Goal: Task Accomplishment & Management: Complete application form

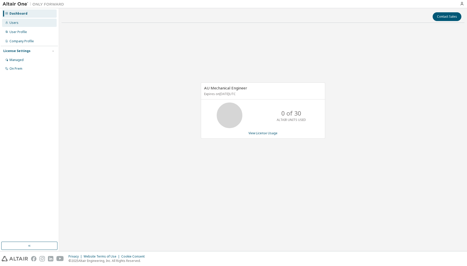
click at [22, 25] on div "Users" at bounding box center [29, 23] width 55 height 8
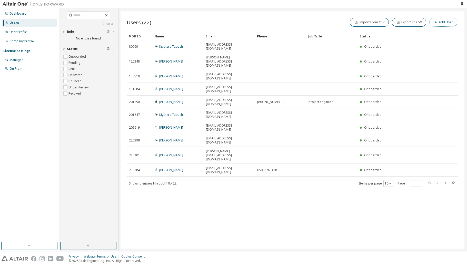
click at [441, 23] on button "Add User" at bounding box center [444, 22] width 28 height 9
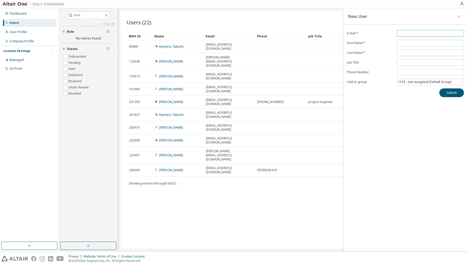
click at [406, 34] on input "email" at bounding box center [430, 33] width 65 height 4
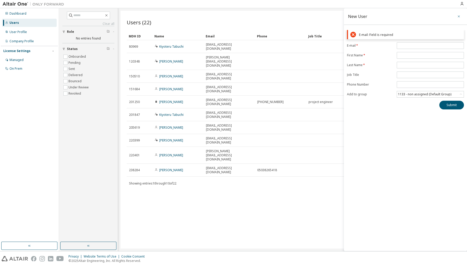
click at [459, 16] on icon "button" at bounding box center [459, 16] width 4 height 4
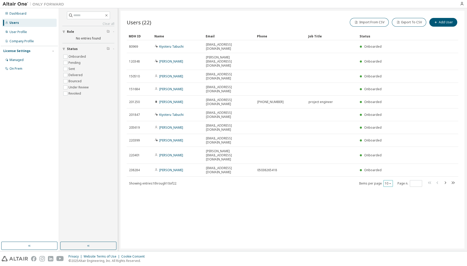
click at [390, 182] on icon "button" at bounding box center [390, 183] width 3 height 3
click at [395, 154] on div "30" at bounding box center [404, 155] width 41 height 6
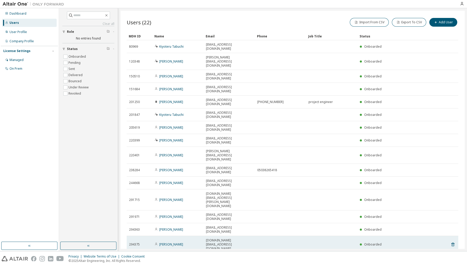
click at [343, 236] on td at bounding box center [331, 244] width 51 height 17
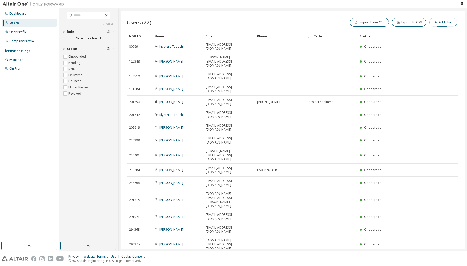
click at [445, 21] on button "Add User" at bounding box center [444, 22] width 28 height 9
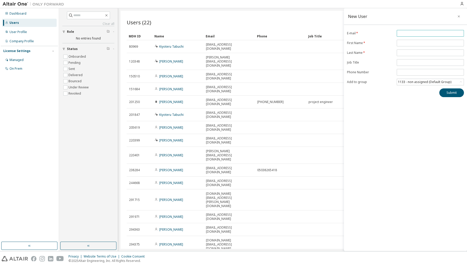
click at [404, 31] on input "email" at bounding box center [430, 33] width 65 height 4
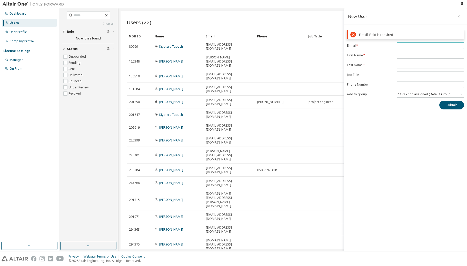
click at [413, 46] on input "email" at bounding box center [430, 46] width 65 height 4
paste input "**********"
type input "**********"
click at [409, 56] on form "**********" at bounding box center [405, 69] width 117 height 55
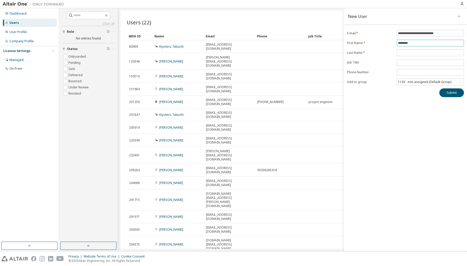
type input "********"
type input "*"
type input "********"
click at [461, 84] on icon at bounding box center [461, 82] width 5 height 5
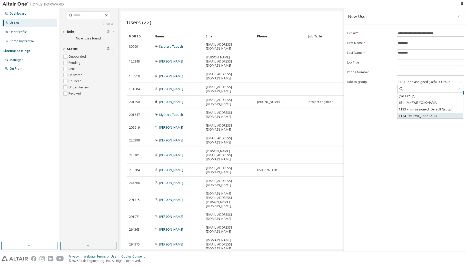
click at [439, 115] on li "1134 - MHPWE_TAKASAGO" at bounding box center [431, 116] width 66 height 7
click at [452, 93] on button "Submit" at bounding box center [452, 93] width 25 height 9
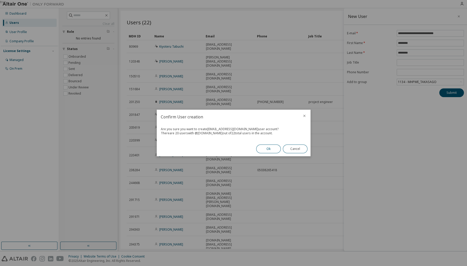
click at [267, 148] on button "Ok" at bounding box center [268, 149] width 25 height 9
click at [296, 150] on button "Close" at bounding box center [295, 149] width 25 height 9
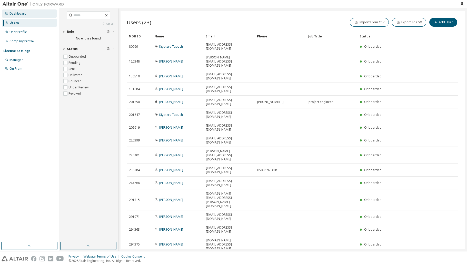
click at [31, 11] on div "Dashboard" at bounding box center [29, 13] width 55 height 8
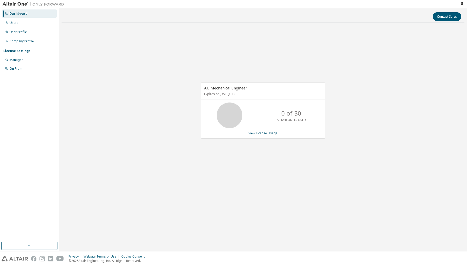
click at [23, 2] on img at bounding box center [35, 4] width 64 height 5
click at [25, 13] on div "Dashboard" at bounding box center [18, 14] width 18 height 4
drag, startPoint x: 10, startPoint y: 23, endPoint x: 22, endPoint y: 29, distance: 13.4
click at [10, 23] on div "Users" at bounding box center [13, 23] width 9 height 4
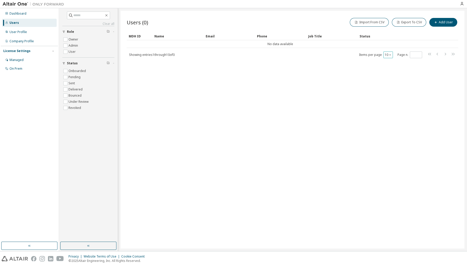
click at [391, 55] on icon "button" at bounding box center [390, 54] width 3 height 3
click at [395, 75] on div "30" at bounding box center [404, 74] width 41 height 6
drag, startPoint x: 420, startPoint y: 78, endPoint x: 419, endPoint y: 74, distance: 4.7
click at [420, 78] on div "Users (0) Import From CSV Export To CSV Add User Clear Load Save Save As Field …" at bounding box center [293, 130] width 344 height 238
click at [79, 53] on span "User" at bounding box center [88, 52] width 52 height 6
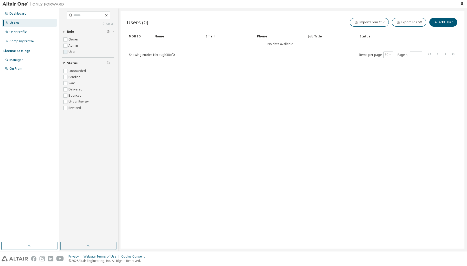
click at [70, 53] on label "User" at bounding box center [73, 52] width 8 height 6
click at [27, 60] on div "Managed" at bounding box center [29, 60] width 55 height 8
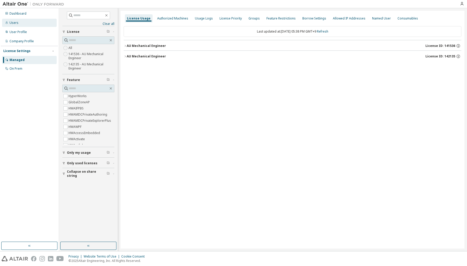
click at [22, 27] on div "Users" at bounding box center [29, 23] width 55 height 8
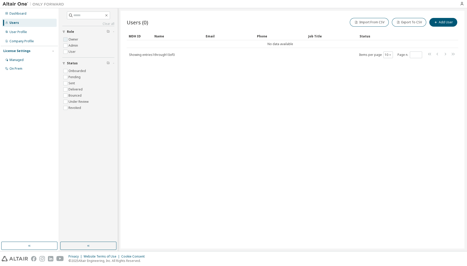
click at [76, 41] on label "Owner" at bounding box center [74, 39] width 11 height 6
click at [76, 44] on label "Admin" at bounding box center [74, 46] width 11 height 6
click at [73, 50] on label "User" at bounding box center [73, 52] width 8 height 6
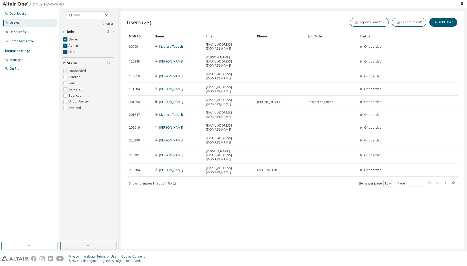
click at [82, 72] on label "Onboarded" at bounding box center [78, 71] width 18 height 6
click at [77, 38] on label "Owner" at bounding box center [74, 39] width 11 height 6
click at [76, 47] on label "Admin" at bounding box center [74, 46] width 11 height 6
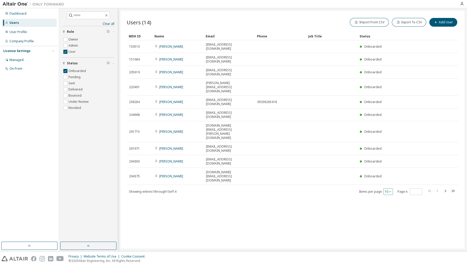
click at [390, 190] on icon "button" at bounding box center [390, 191] width 3 height 3
drag, startPoint x: 392, startPoint y: 158, endPoint x: 392, endPoint y: 155, distance: 2.9
click at [392, 155] on div "10 20 30 50 100" at bounding box center [404, 155] width 41 height 31
click at [392, 155] on div "30" at bounding box center [404, 155] width 41 height 6
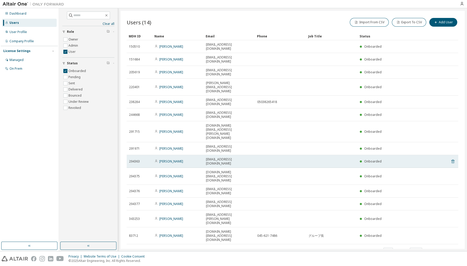
click at [453, 160] on icon at bounding box center [453, 162] width 3 height 4
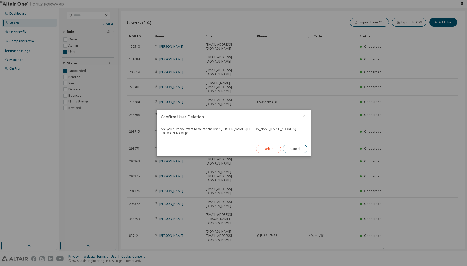
click at [265, 148] on button "Delete" at bounding box center [268, 149] width 25 height 9
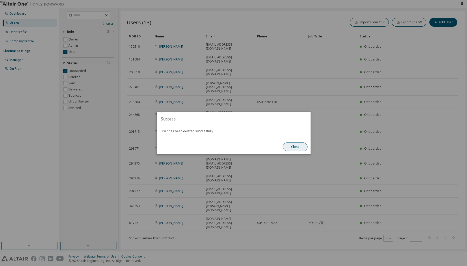
click at [292, 149] on button "Close" at bounding box center [295, 147] width 25 height 9
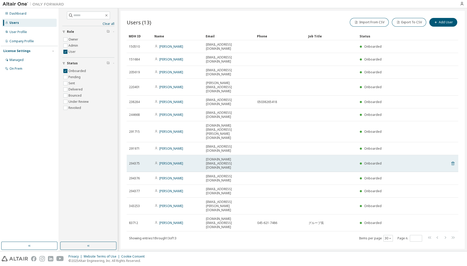
click at [454, 161] on icon at bounding box center [453, 164] width 5 height 6
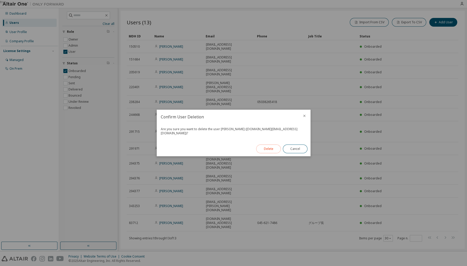
click at [274, 147] on button "Delete" at bounding box center [268, 149] width 25 height 9
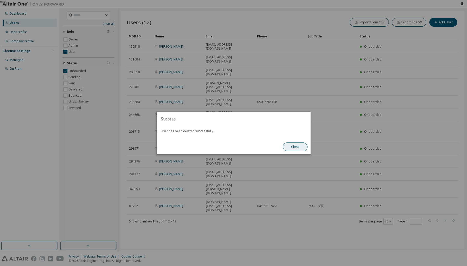
click at [294, 150] on button "Close" at bounding box center [295, 147] width 25 height 9
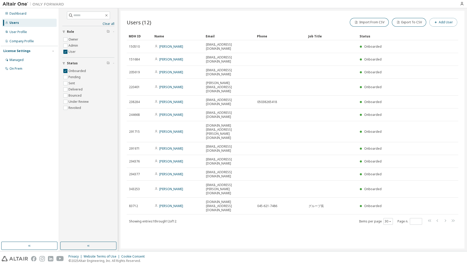
click at [445, 23] on button "Add User" at bounding box center [444, 22] width 28 height 9
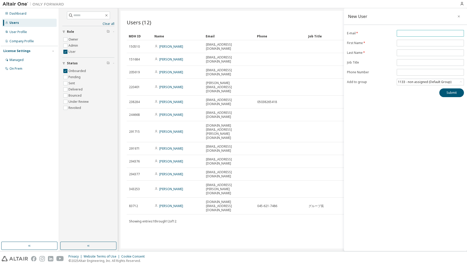
click at [404, 35] on input "email" at bounding box center [430, 33] width 65 height 4
paste input "**********"
type input "**********"
click at [405, 44] on input "text" at bounding box center [430, 43] width 65 height 4
paste input "**********"
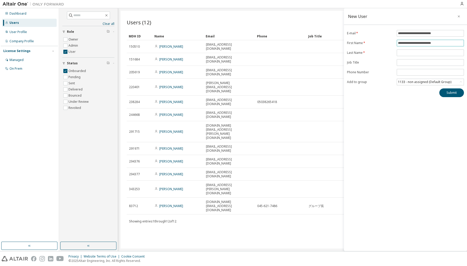
drag, startPoint x: 406, startPoint y: 43, endPoint x: 493, endPoint y: 44, distance: 87.5
click at [467, 44] on html "**********" at bounding box center [233, 133] width 467 height 266
type input "******"
paste input "**********"
type input "********"
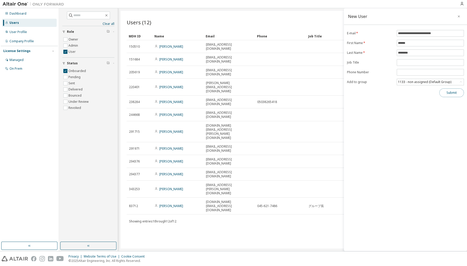
click at [453, 93] on button "Submit" at bounding box center [452, 93] width 25 height 9
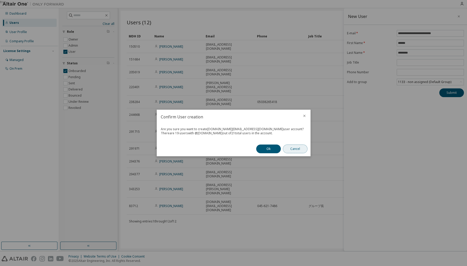
click at [293, 151] on button "Cancel" at bounding box center [295, 149] width 25 height 9
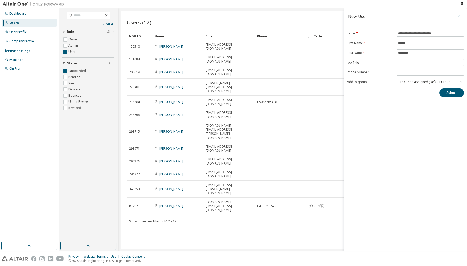
click at [458, 17] on icon "button" at bounding box center [459, 16] width 4 height 4
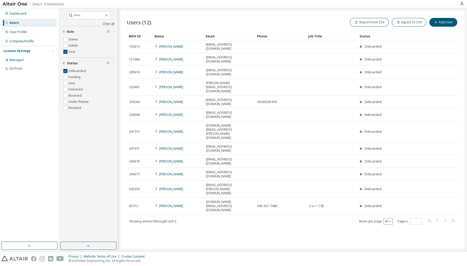
click at [392, 218] on div "30" at bounding box center [388, 221] width 9 height 7
click at [391, 220] on icon "button" at bounding box center [390, 221] width 3 height 3
click at [390, 172] on div "30" at bounding box center [404, 173] width 41 height 6
drag, startPoint x: 380, startPoint y: 172, endPoint x: 300, endPoint y: 162, distance: 79.9
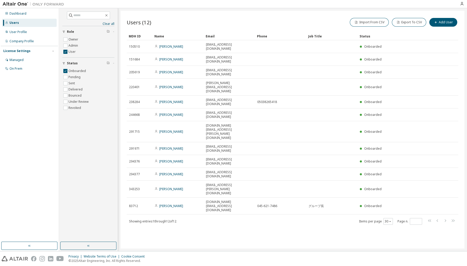
click at [379, 172] on div "Users (12) Import From CSV Export To CSV Add User Clear Load Save Save As Field…" at bounding box center [293, 130] width 344 height 238
click at [79, 77] on label "Pending" at bounding box center [75, 77] width 13 height 6
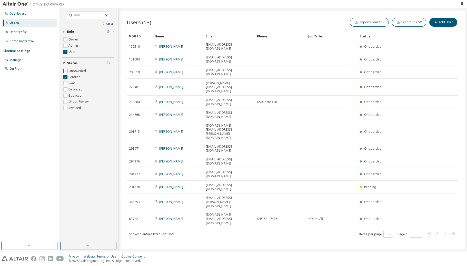
click at [76, 71] on label "Onboarded" at bounding box center [78, 71] width 18 height 6
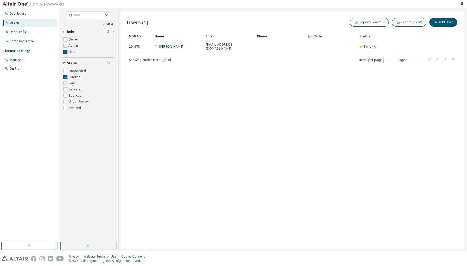
click at [71, 83] on label "Sent" at bounding box center [72, 83] width 7 height 6
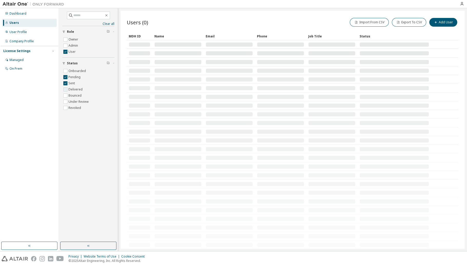
click at [72, 89] on label "Delivered" at bounding box center [76, 89] width 15 height 6
drag, startPoint x: 74, startPoint y: 96, endPoint x: 76, endPoint y: 102, distance: 6.3
click at [74, 96] on label "Bounced" at bounding box center [76, 96] width 14 height 6
click at [83, 101] on label "Under Review" at bounding box center [79, 102] width 21 height 6
click at [78, 108] on label "Revoked" at bounding box center [76, 108] width 14 height 6
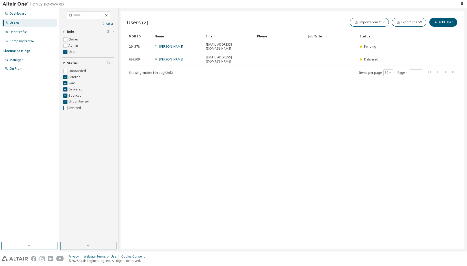
click at [79, 108] on label "Revoked" at bounding box center [76, 108] width 14 height 6
click at [78, 101] on label "Under Review" at bounding box center [79, 102] width 21 height 6
click at [77, 96] on label "Bounced" at bounding box center [76, 96] width 14 height 6
click at [76, 89] on label "Delivered" at bounding box center [76, 89] width 15 height 6
click at [73, 83] on label "Sent" at bounding box center [72, 83] width 7 height 6
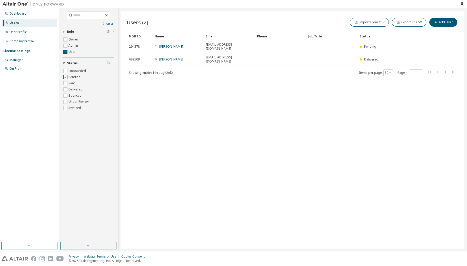
click at [72, 77] on label "Pending" at bounding box center [75, 77] width 13 height 6
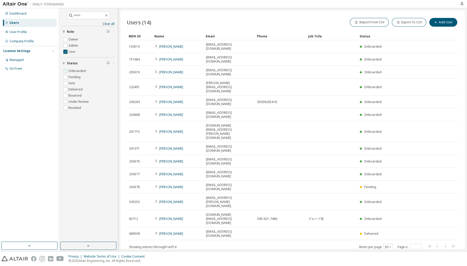
click at [84, 72] on label "Onboarded" at bounding box center [78, 71] width 18 height 6
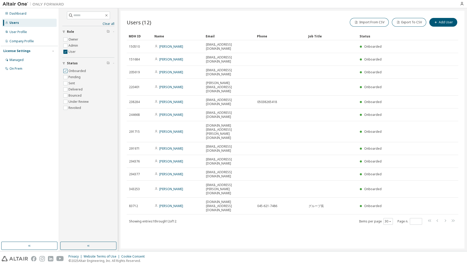
click at [76, 71] on label "Onboarded" at bounding box center [78, 71] width 18 height 6
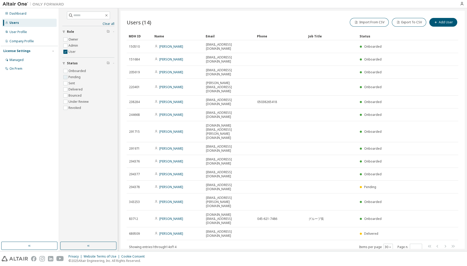
click at [78, 78] on label "Pending" at bounding box center [75, 77] width 13 height 6
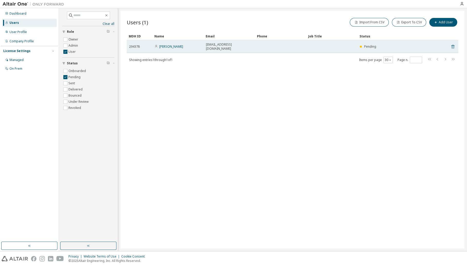
click at [453, 45] on icon at bounding box center [453, 47] width 5 height 6
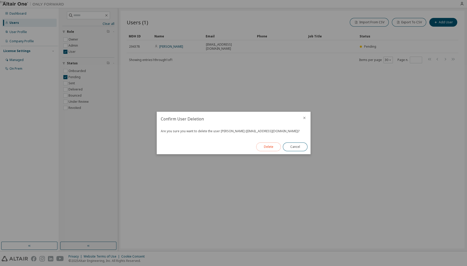
click at [271, 147] on button "Delete" at bounding box center [268, 147] width 25 height 9
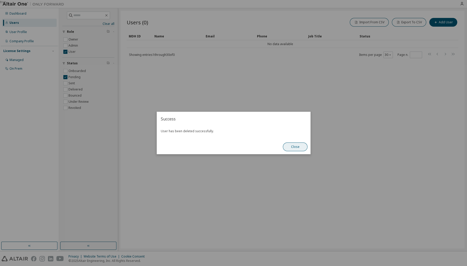
click at [289, 147] on button "Close" at bounding box center [295, 147] width 25 height 9
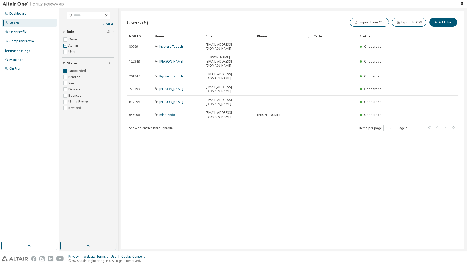
click at [73, 45] on label "Admin" at bounding box center [74, 46] width 11 height 6
click at [71, 38] on label "Owner" at bounding box center [74, 39] width 11 height 6
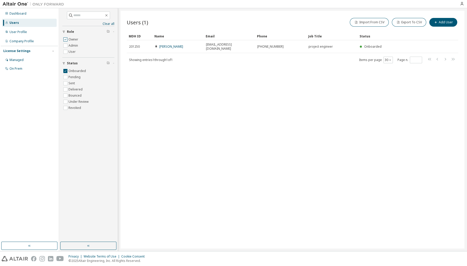
click at [72, 40] on label "Owner" at bounding box center [74, 39] width 11 height 6
click at [72, 46] on label "Admin" at bounding box center [74, 46] width 11 height 6
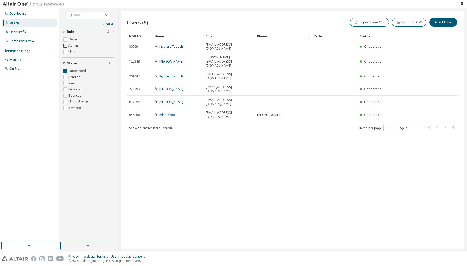
click at [72, 47] on label "Admin" at bounding box center [74, 46] width 11 height 6
click at [72, 52] on label "User" at bounding box center [73, 52] width 8 height 6
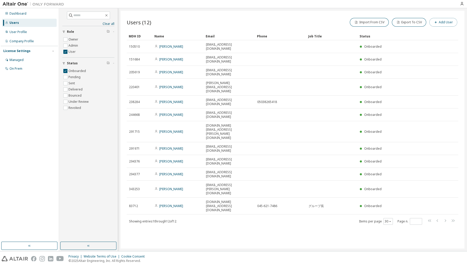
click at [447, 21] on button "Add User" at bounding box center [444, 22] width 28 height 9
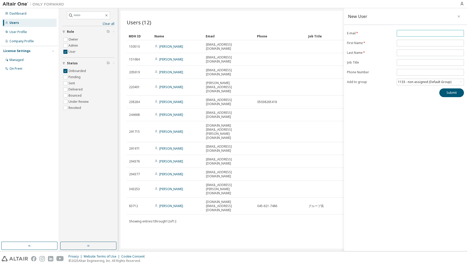
click at [424, 32] on input "email" at bounding box center [430, 33] width 65 height 4
paste input "**********"
type input "**********"
click at [418, 41] on input "text" at bounding box center [430, 43] width 65 height 4
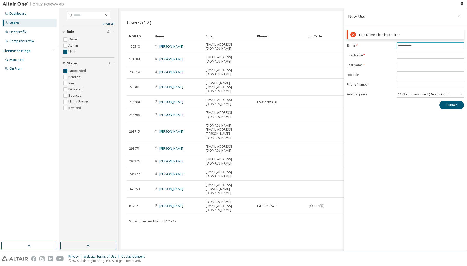
drag, startPoint x: 420, startPoint y: 33, endPoint x: 391, endPoint y: 32, distance: 29.8
click at [391, 32] on div "**********" at bounding box center [405, 70] width 123 height 80
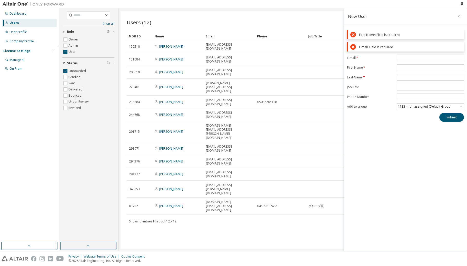
drag, startPoint x: 392, startPoint y: 48, endPoint x: 394, endPoint y: 50, distance: 3.3
click at [392, 48] on div "First Name: Field is required E-mail: Field is required E-mail * First Name * L…" at bounding box center [405, 76] width 123 height 92
click at [415, 56] on input "email" at bounding box center [430, 58] width 65 height 4
click at [458, 16] on icon "button" at bounding box center [459, 16] width 4 height 4
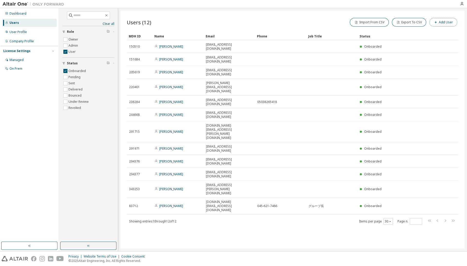
click at [443, 24] on button "Add User" at bounding box center [444, 22] width 28 height 9
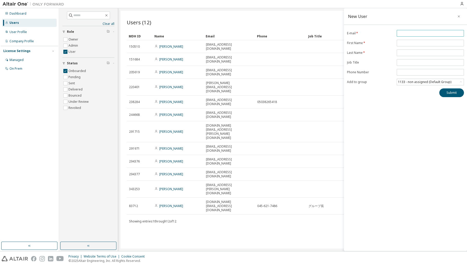
click at [436, 32] on input "email" at bounding box center [430, 33] width 65 height 4
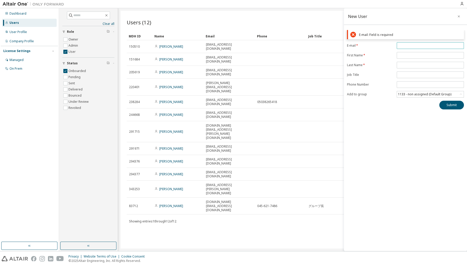
click at [405, 43] on span at bounding box center [430, 45] width 67 height 7
click at [405, 44] on input "email" at bounding box center [430, 46] width 65 height 4
paste input "**********"
type input "**********"
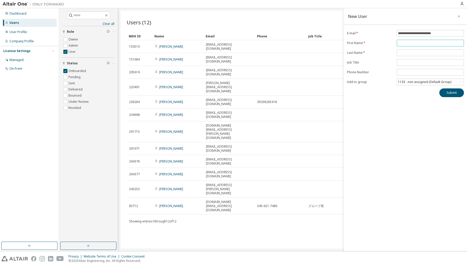
paste input "**********"
type input "**********"
click at [409, 49] on form "**********" at bounding box center [405, 57] width 117 height 55
click at [419, 53] on input "text" at bounding box center [430, 53] width 65 height 4
paste input "**********"
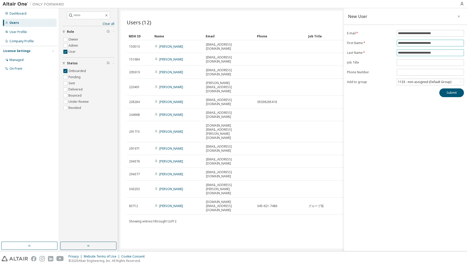
type input "**********"
click at [443, 42] on input "**********" at bounding box center [430, 43] width 65 height 4
type input "******"
type input "********"
click at [436, 82] on div "1133 - non assigned (Default Group)" at bounding box center [424, 82] width 55 height 6
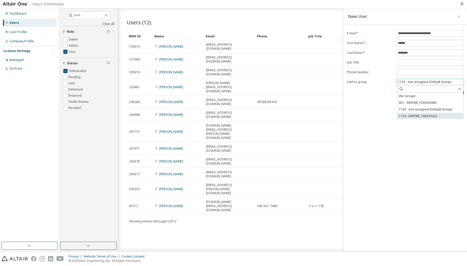
click at [435, 116] on li "1134 - MHPWE_TAKASAGO" at bounding box center [431, 116] width 66 height 7
click at [449, 92] on button "Submit" at bounding box center [452, 93] width 25 height 9
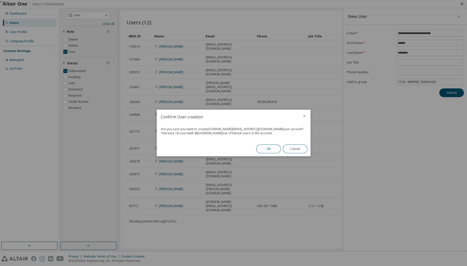
click at [275, 152] on button "Ok" at bounding box center [268, 149] width 25 height 9
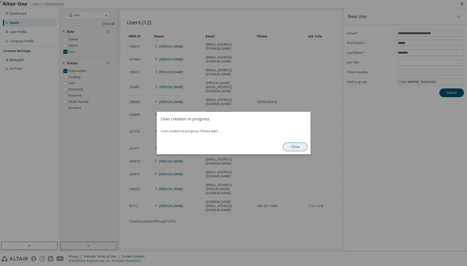
click at [298, 147] on button "Close" at bounding box center [295, 147] width 25 height 9
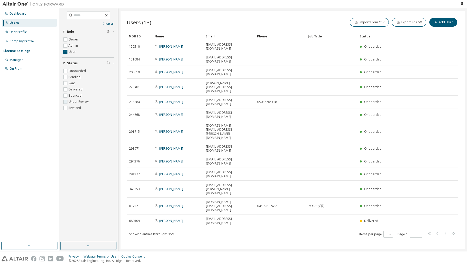
click at [69, 101] on label "Under Review" at bounding box center [79, 102] width 21 height 6
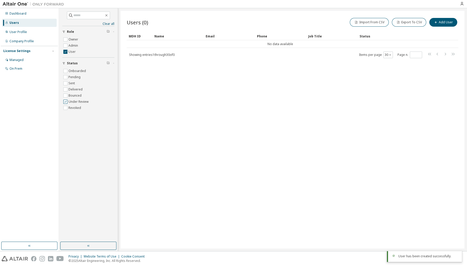
click at [69, 101] on label "Under Review" at bounding box center [79, 102] width 21 height 6
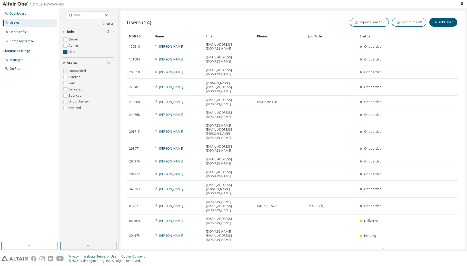
click at [73, 69] on label "Onboarded" at bounding box center [78, 71] width 18 height 6
click at [73, 90] on label "Delivered" at bounding box center [76, 89] width 15 height 6
click at [82, 70] on label "Onboarded" at bounding box center [78, 71] width 18 height 6
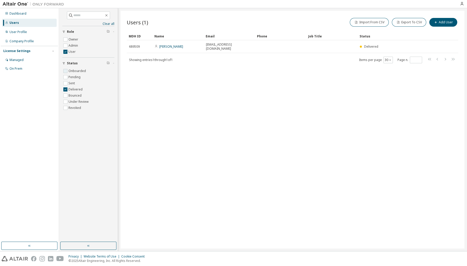
click at [71, 71] on label "Onboarded" at bounding box center [78, 71] width 18 height 6
click at [72, 88] on label "Delivered" at bounding box center [76, 89] width 15 height 6
